Goal: Check status: Check status

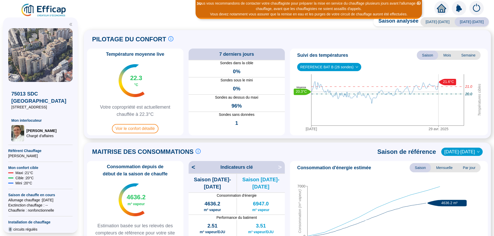
click at [242, 3] on icon "close-circle" at bounding box center [419, 3] width 4 height 4
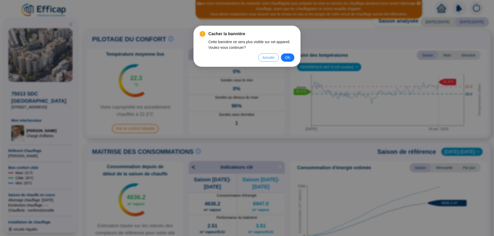
click at [242, 57] on span "Annuler" at bounding box center [268, 58] width 12 height 6
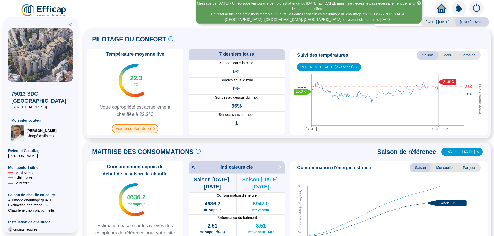
click at [153, 104] on span "Voir le confort détaillé" at bounding box center [135, 128] width 47 height 9
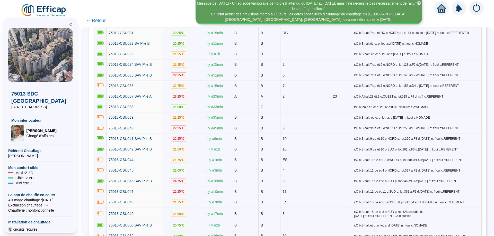
scroll to position [613, 0]
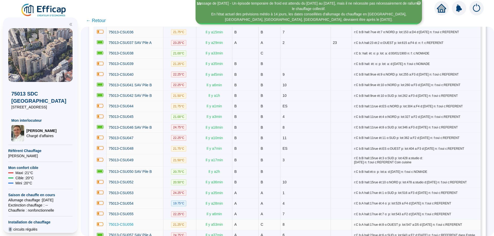
click at [130, 104] on span "75013-CSU056" at bounding box center [121, 225] width 25 height 4
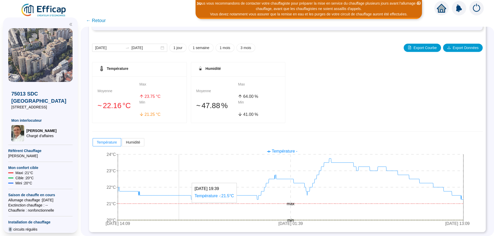
scroll to position [18, 0]
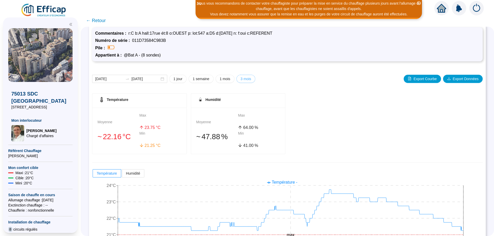
click at [242, 80] on button "3 mois" at bounding box center [245, 79] width 19 height 8
type input "2025-06-22"
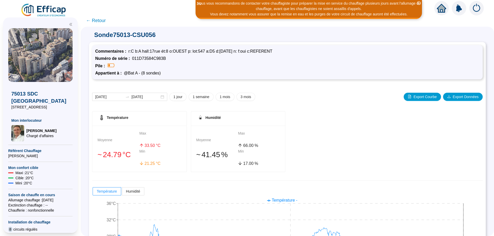
scroll to position [49, 0]
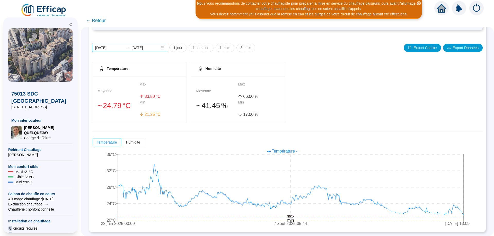
click at [166, 47] on div "[DATE] [DATE]" at bounding box center [129, 48] width 75 height 8
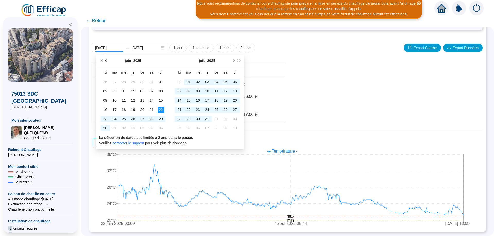
click at [107, 60] on span "Mois précédent (PageUp)" at bounding box center [106, 60] width 3 height 3
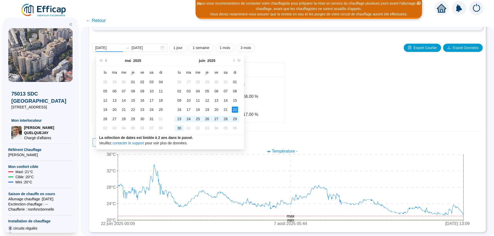
click at [107, 60] on span "Mois précédent (PageUp)" at bounding box center [106, 60] width 3 height 3
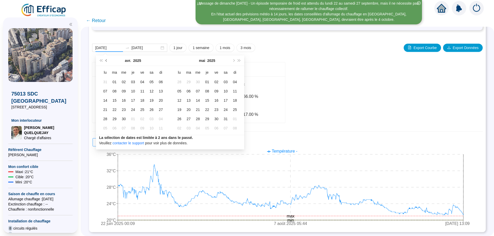
click at [107, 60] on span "Mois précédent (PageUp)" at bounding box center [106, 60] width 3 height 3
click at [105, 59] on button "Mois précédent (PageUp)" at bounding box center [107, 61] width 6 height 10
type input "[DATE]"
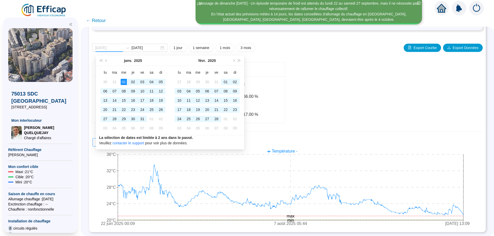
click at [122, 82] on div "01" at bounding box center [124, 82] width 6 height 6
click at [232, 60] on button "Mois suivant (PageDown)" at bounding box center [234, 61] width 6 height 10
click at [234, 59] on button "Mois suivant (PageDown)" at bounding box center [234, 61] width 6 height 10
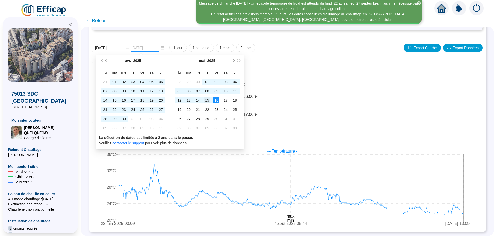
type input "[DATE]"
click at [209, 101] on div "15" at bounding box center [207, 101] width 6 height 6
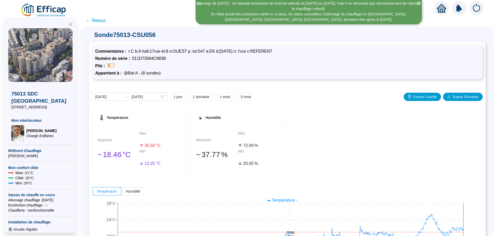
scroll to position [49, 0]
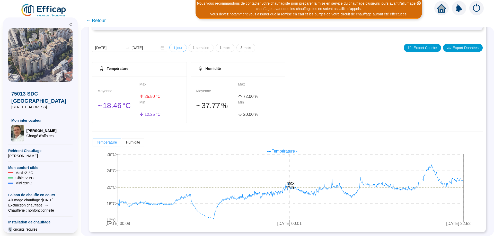
click at [182, 48] on span "1 jour" at bounding box center [177, 47] width 9 height 5
type input "[DATE]"
